Goal: Check status: Check status

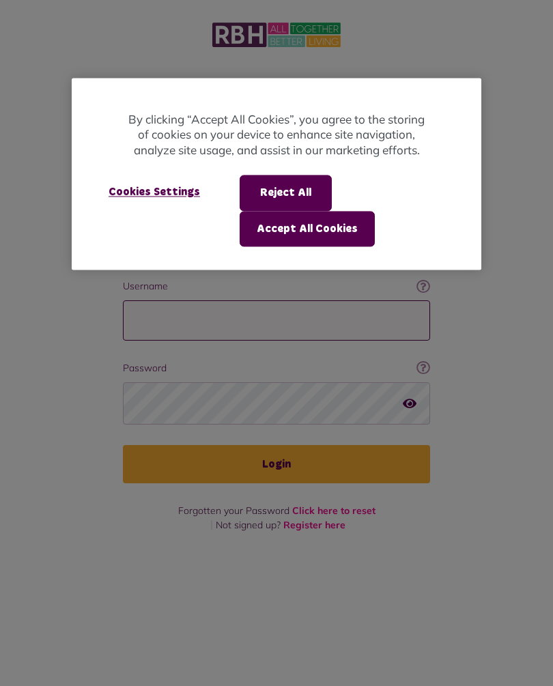
type input "**********"
click at [277, 445] on button "Login" at bounding box center [276, 464] width 307 height 38
click at [290, 444] on div at bounding box center [276, 343] width 553 height 686
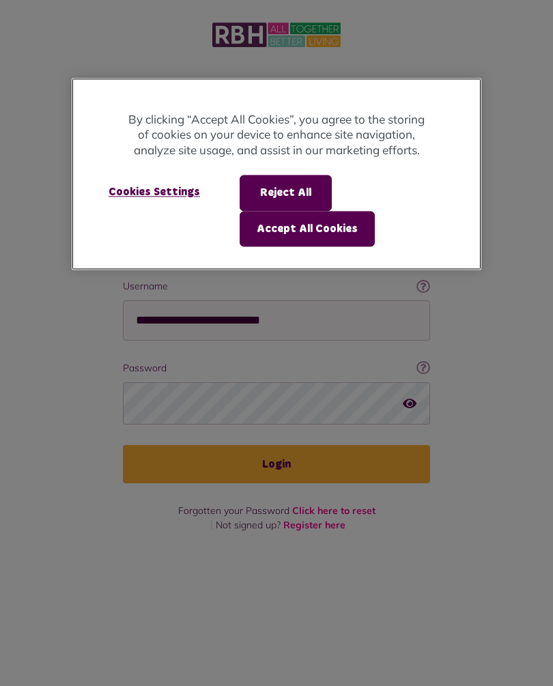
click at [341, 233] on button "Accept All Cookies" at bounding box center [307, 229] width 135 height 36
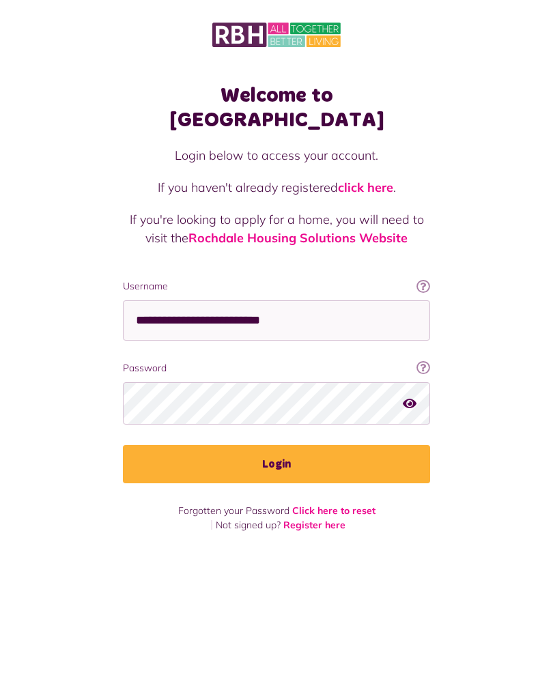
click at [335, 261] on p at bounding box center [276, 270] width 307 height 18
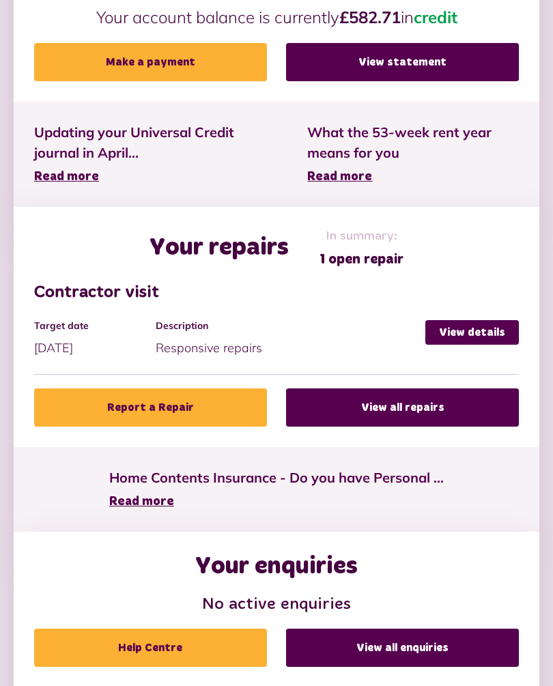
scroll to position [553, 0]
click at [470, 339] on link "View details" at bounding box center [472, 332] width 94 height 25
